Goal: Check status: Check status

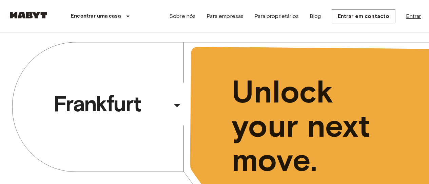
click at [409, 15] on link "Entrar" at bounding box center [413, 16] width 15 height 8
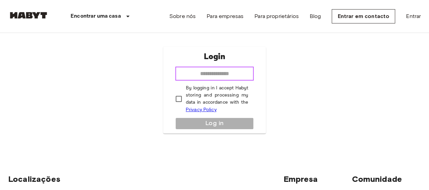
click at [220, 71] on input "email" at bounding box center [214, 74] width 79 height 14
type input "**********"
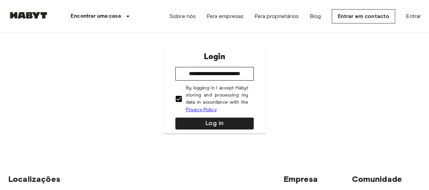
click at [182, 116] on div "**********" at bounding box center [214, 89] width 103 height 87
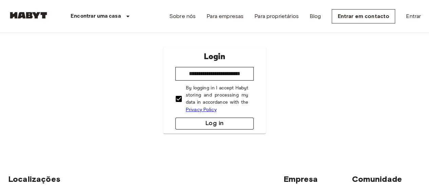
click at [177, 121] on button "Log in" at bounding box center [214, 123] width 79 height 12
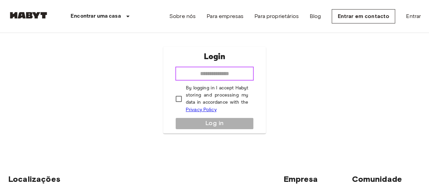
drag, startPoint x: 202, startPoint y: 77, endPoint x: 206, endPoint y: 74, distance: 4.8
click at [202, 77] on input "email" at bounding box center [214, 74] width 79 height 14
type input "**********"
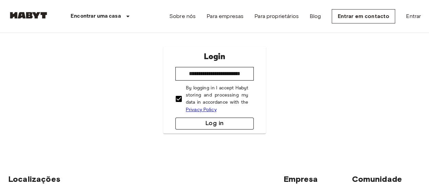
click at [217, 125] on button "Log in" at bounding box center [214, 123] width 79 height 12
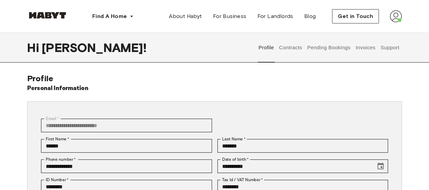
click at [309, 46] on button "Pending Bookings" at bounding box center [328, 48] width 45 height 30
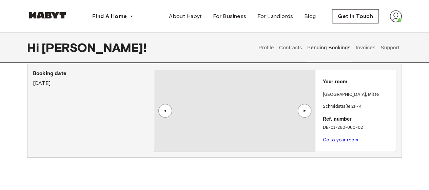
scroll to position [34, 0]
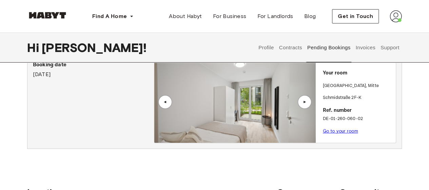
click at [341, 132] on link "Go to your room" at bounding box center [340, 130] width 35 height 5
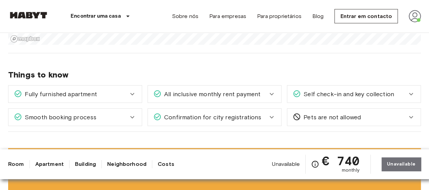
scroll to position [916, 0]
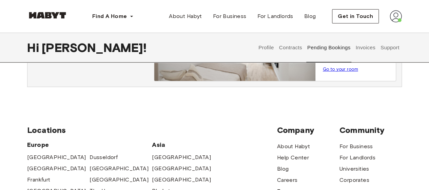
scroll to position [102, 0]
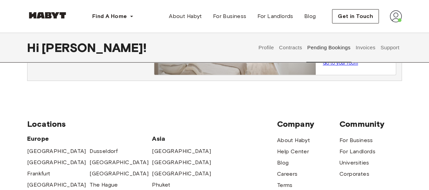
click at [291, 50] on button "Contracts" at bounding box center [290, 48] width 25 height 30
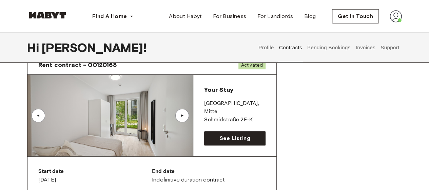
scroll to position [34, 0]
